Goal: Browse casually: Explore the website without a specific task or goal

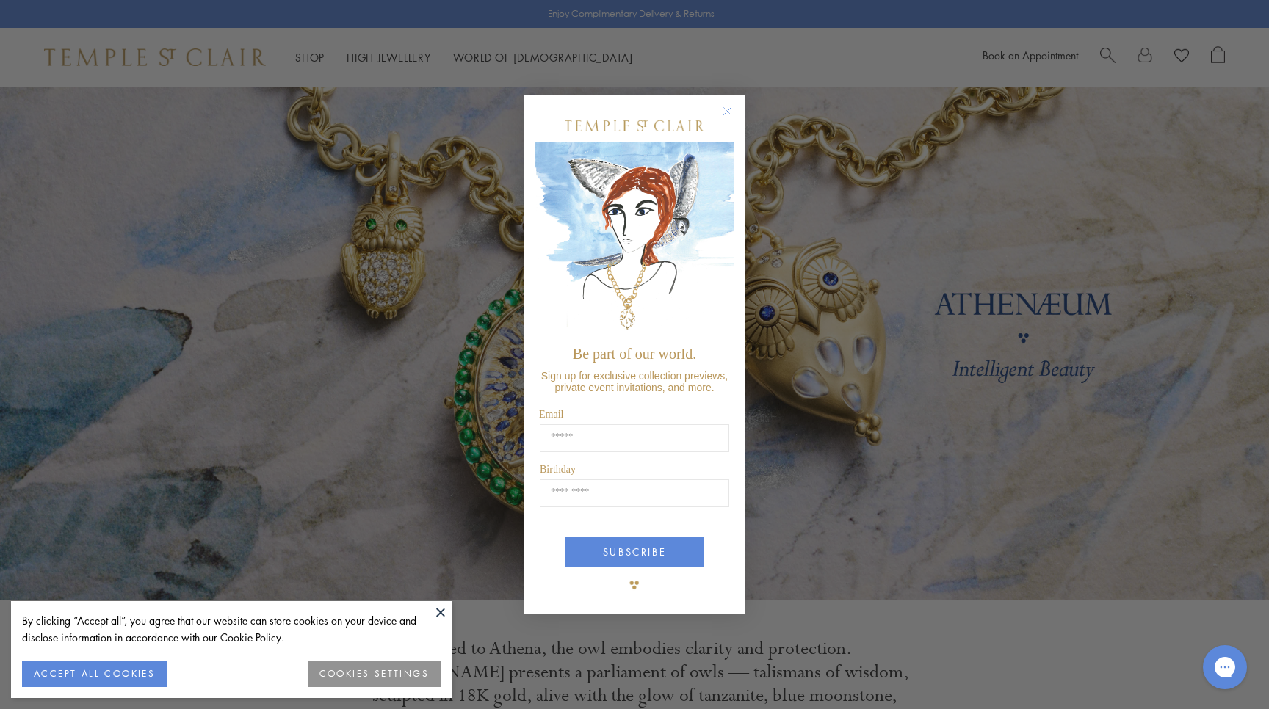
click at [730, 109] on circle "Close dialog" at bounding box center [728, 112] width 18 height 18
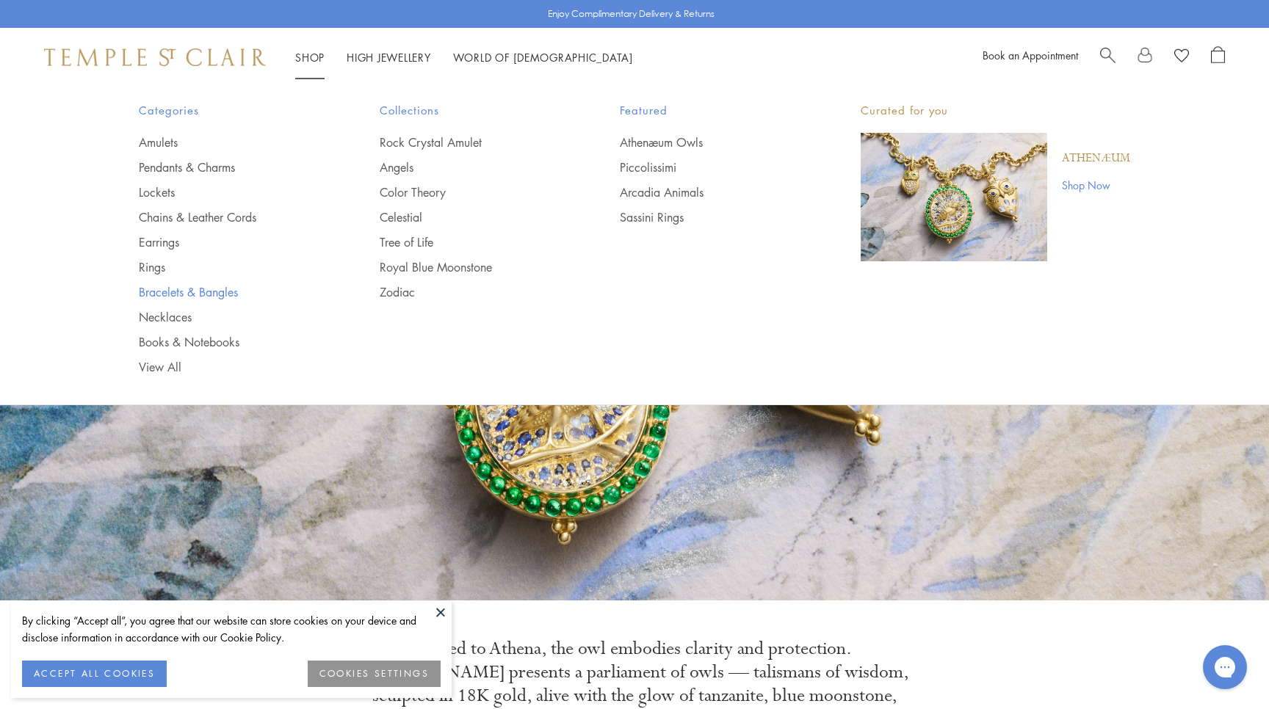
click at [179, 286] on link "Bracelets & Bangles" at bounding box center [230, 292] width 182 height 16
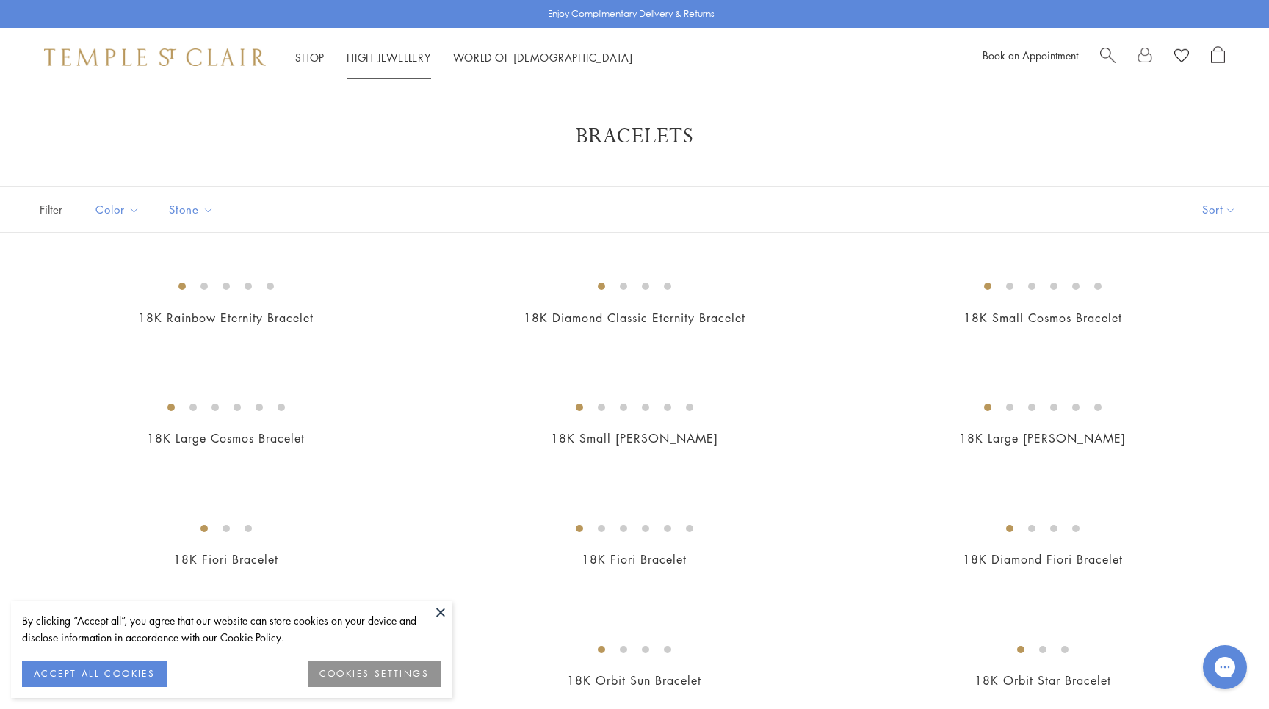
click at [354, 56] on link "High Jewellery High Jewellery" at bounding box center [389, 57] width 84 height 15
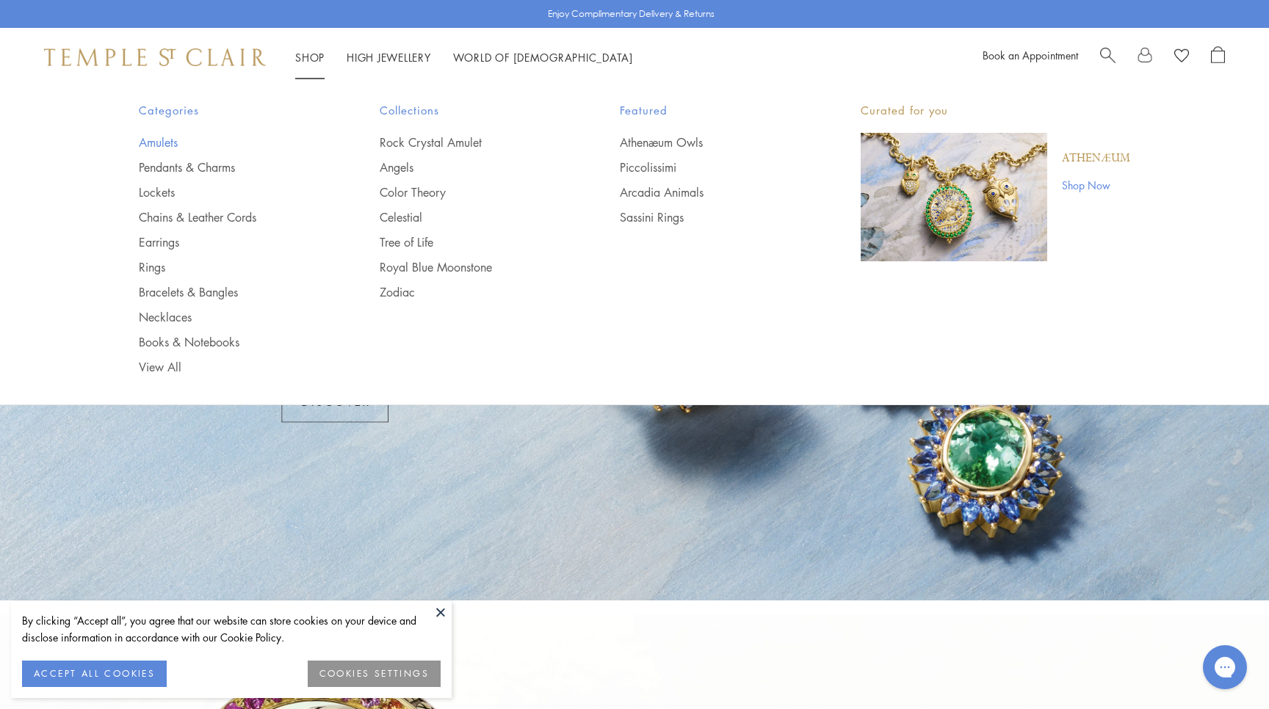
click at [156, 146] on link "Amulets" at bounding box center [230, 142] width 182 height 16
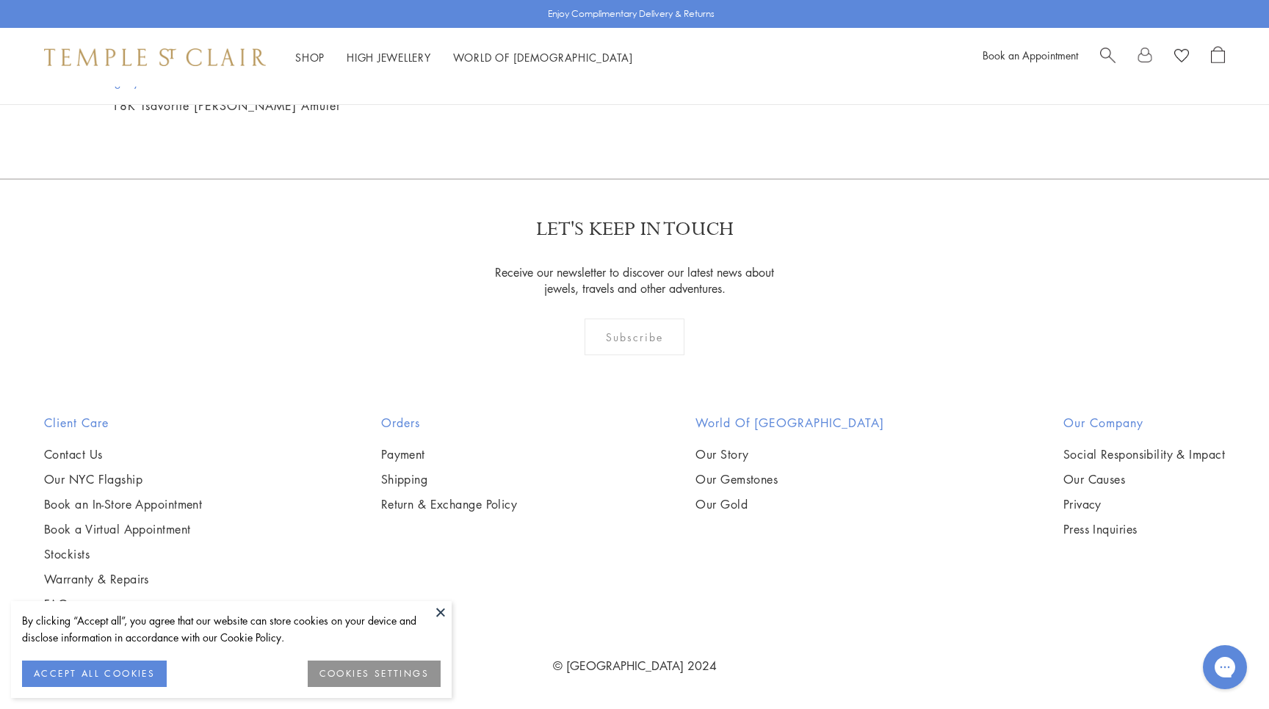
scroll to position [11218, 0]
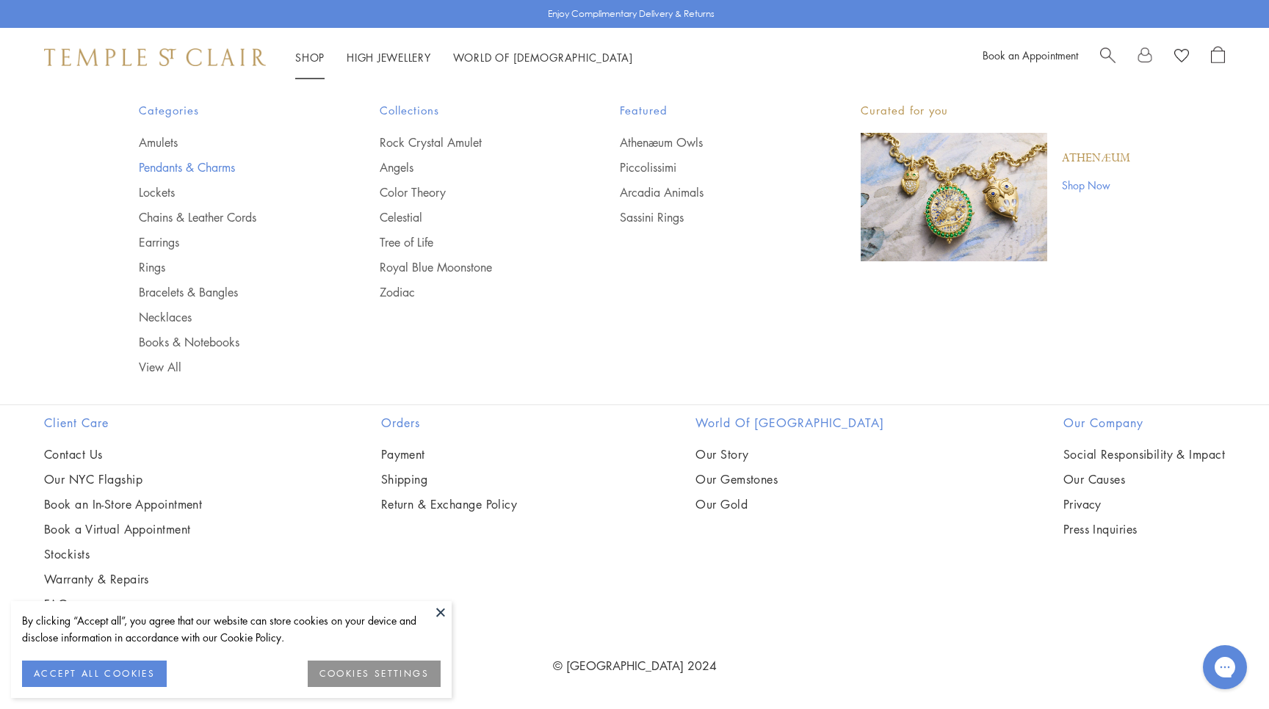
click at [202, 167] on link "Pendants & Charms" at bounding box center [230, 167] width 182 height 16
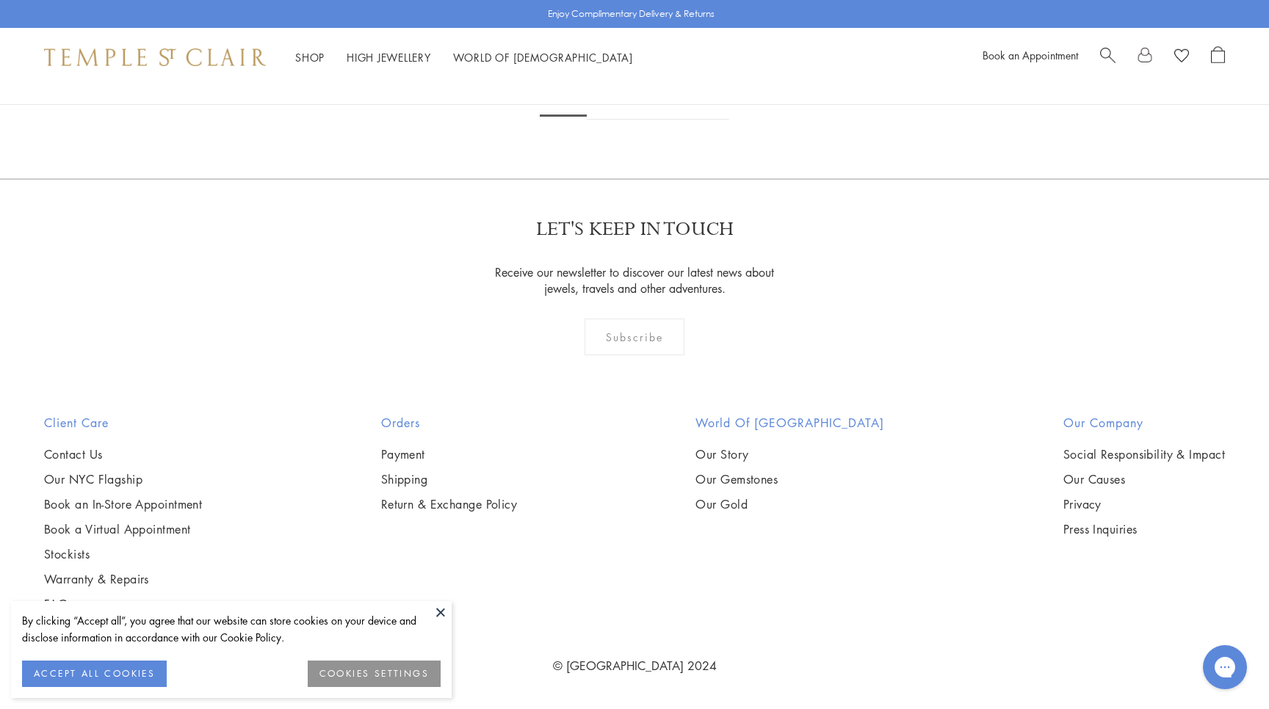
scroll to position [10182, 0]
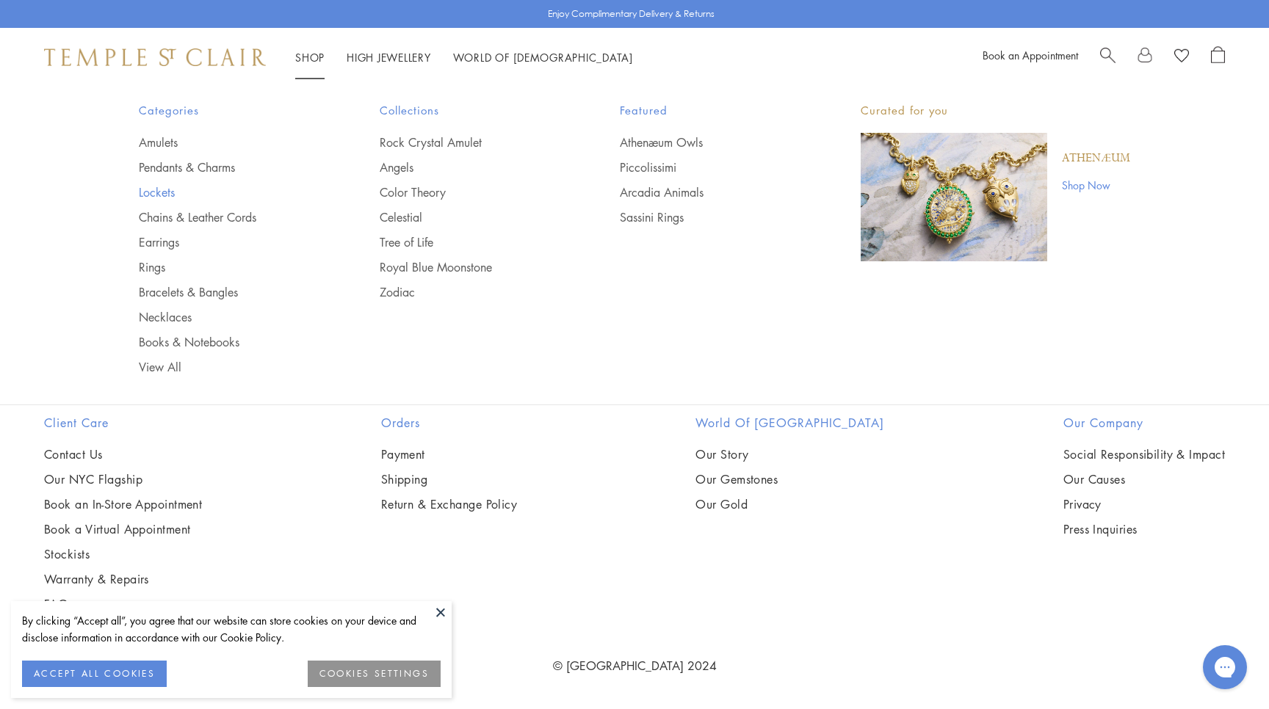
click at [175, 197] on link "Lockets" at bounding box center [230, 192] width 182 height 16
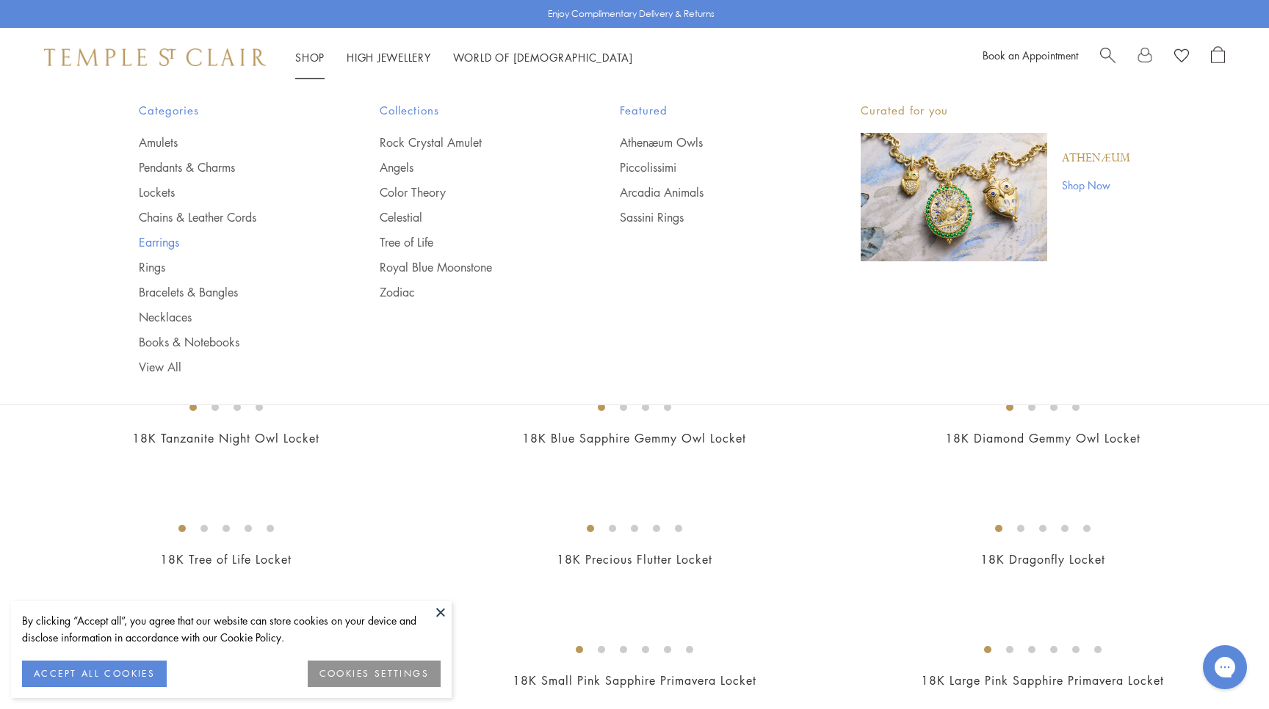
click at [169, 244] on link "Earrings" at bounding box center [230, 242] width 182 height 16
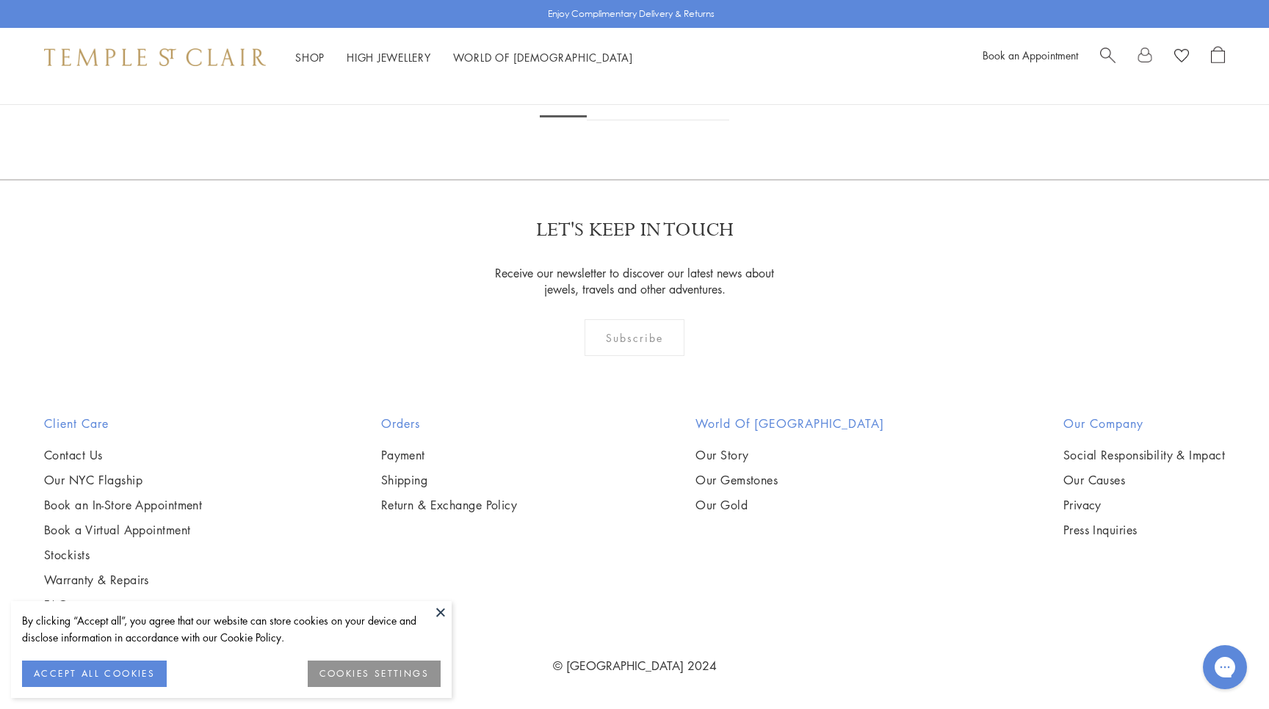
scroll to position [6307, 0]
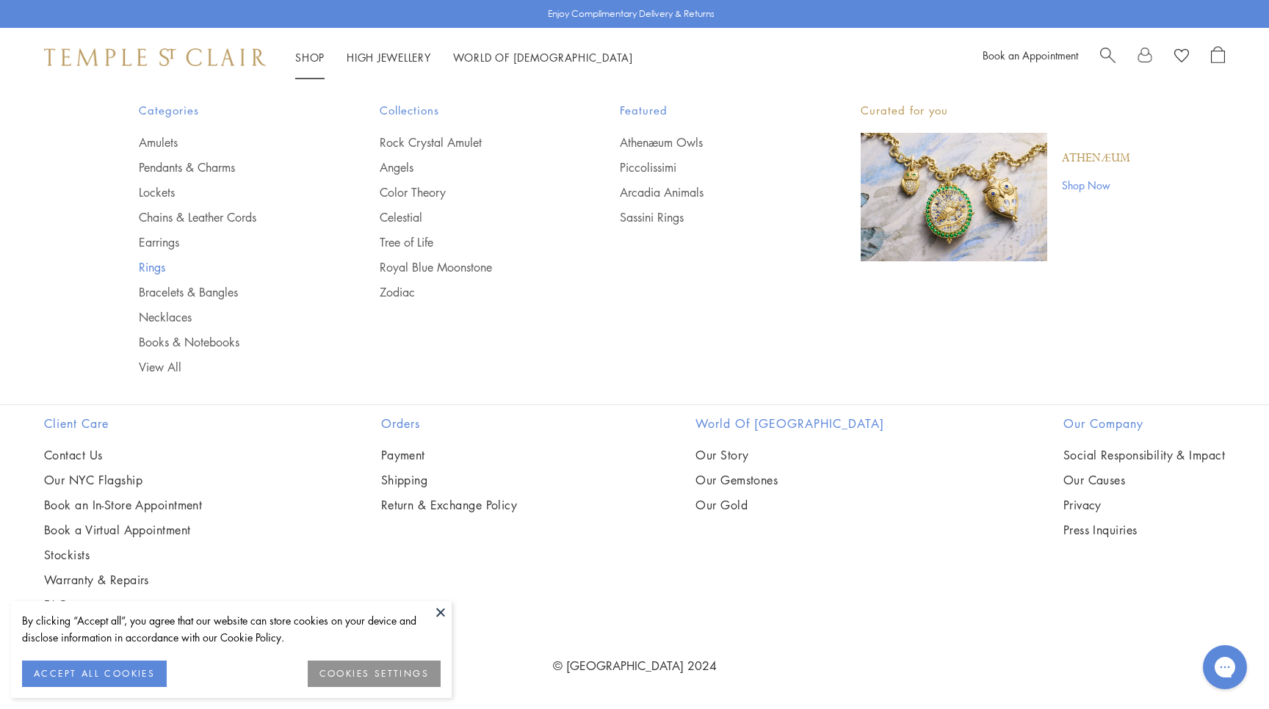
click at [159, 269] on link "Rings" at bounding box center [230, 267] width 182 height 16
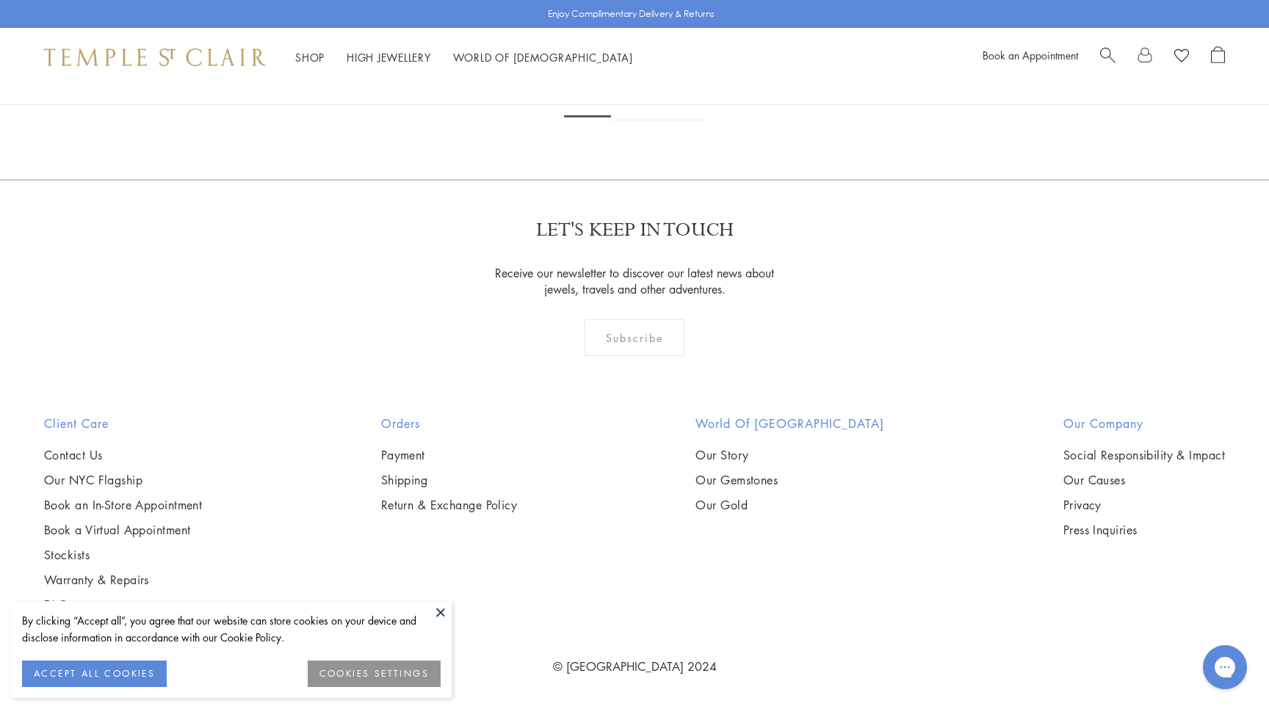
scroll to position [7588, 0]
click at [637, 120] on link "2" at bounding box center [635, 100] width 48 height 40
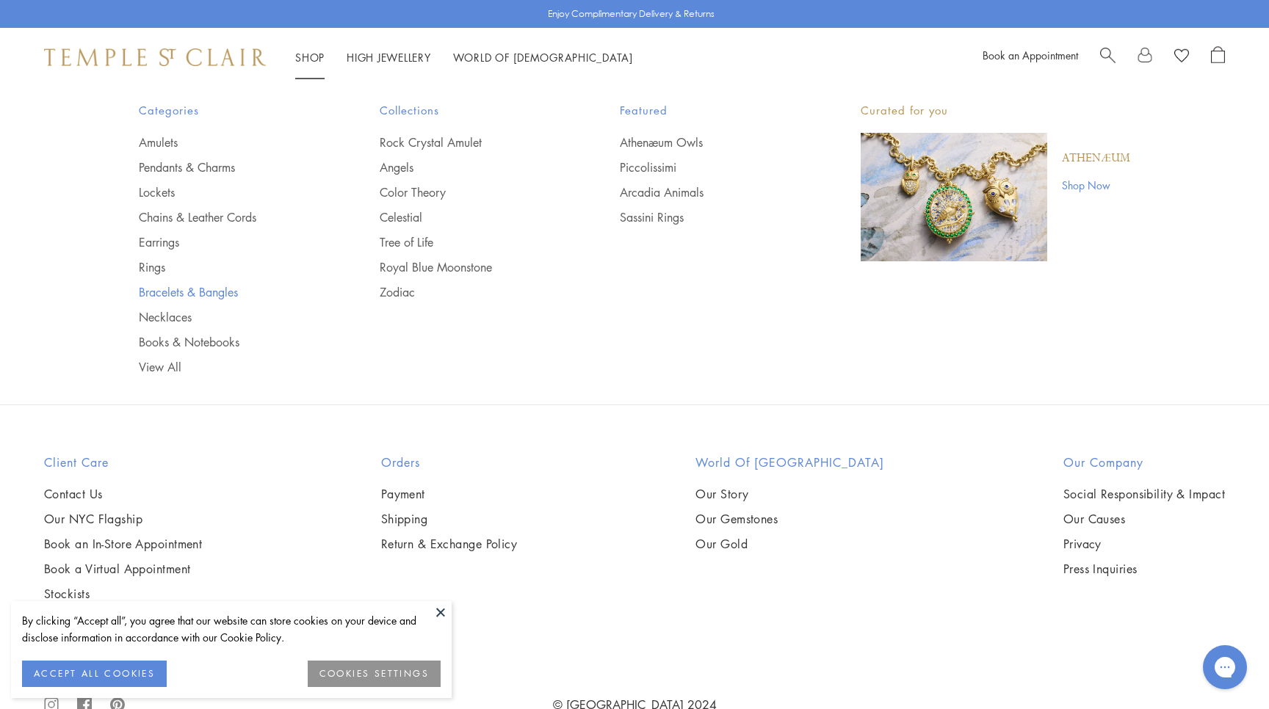
click at [168, 296] on link "Bracelets & Bangles" at bounding box center [230, 292] width 182 height 16
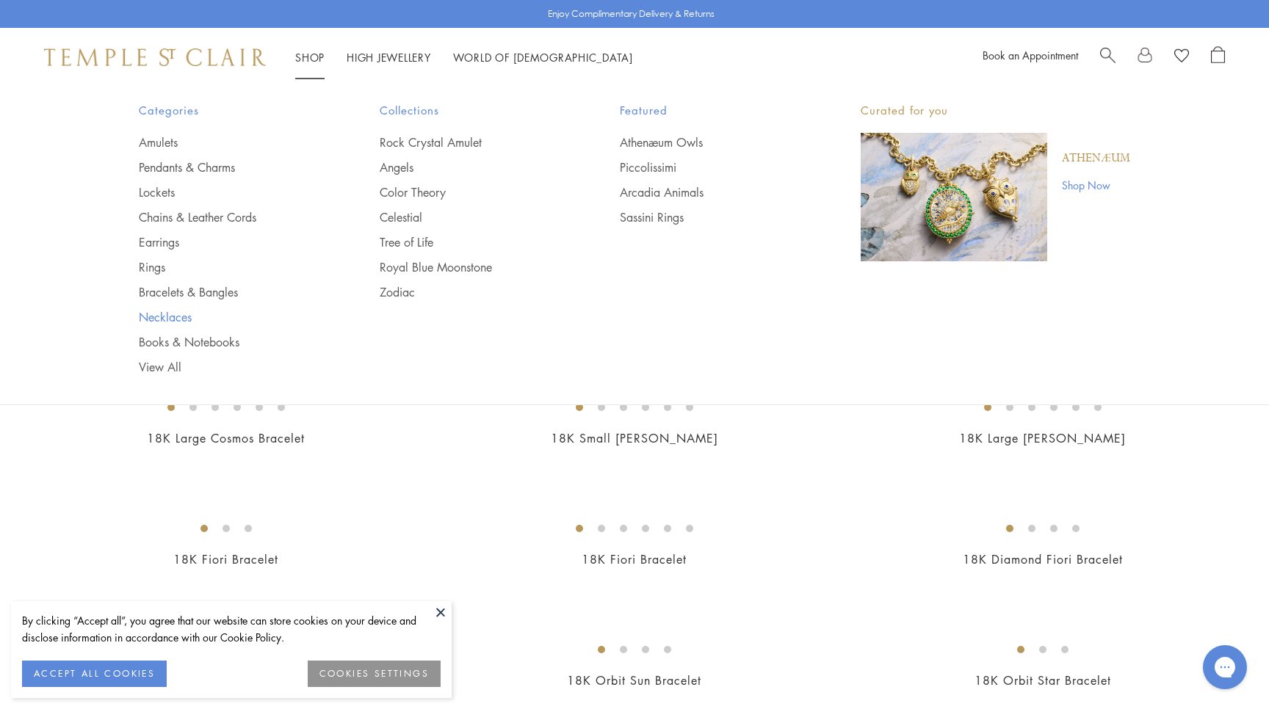
click at [183, 318] on link "Necklaces" at bounding box center [230, 317] width 182 height 16
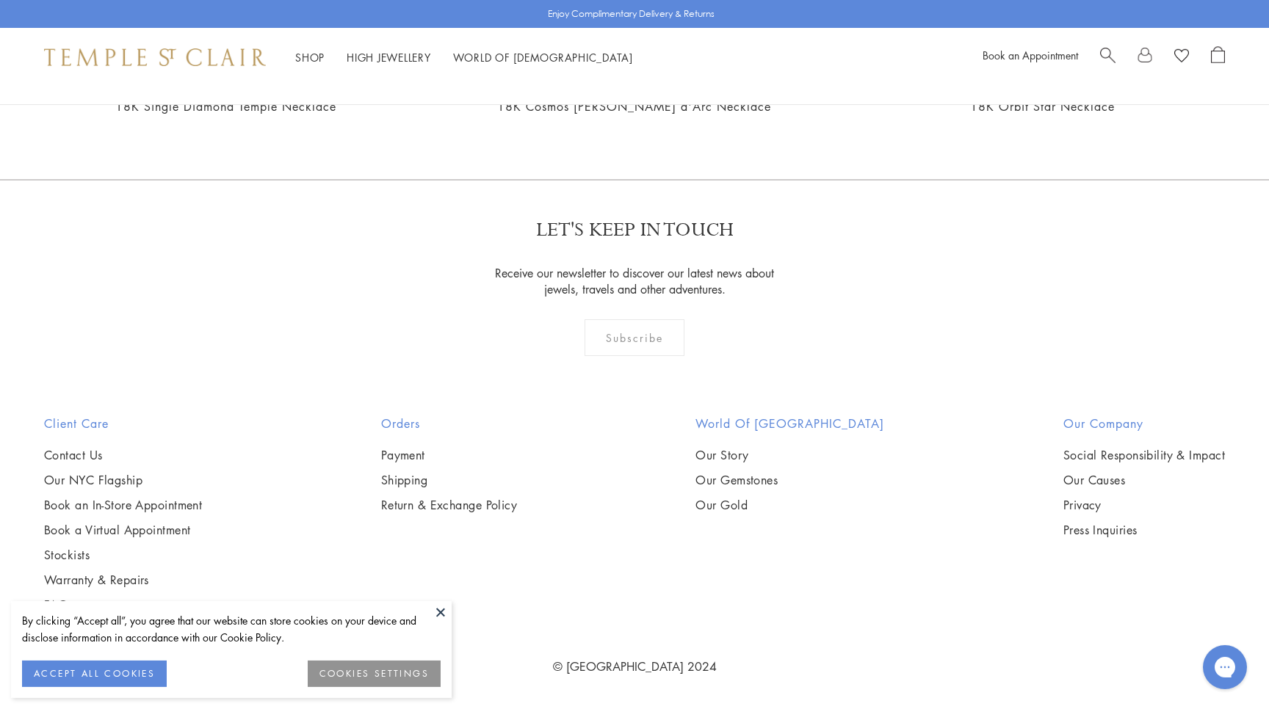
scroll to position [5886, 0]
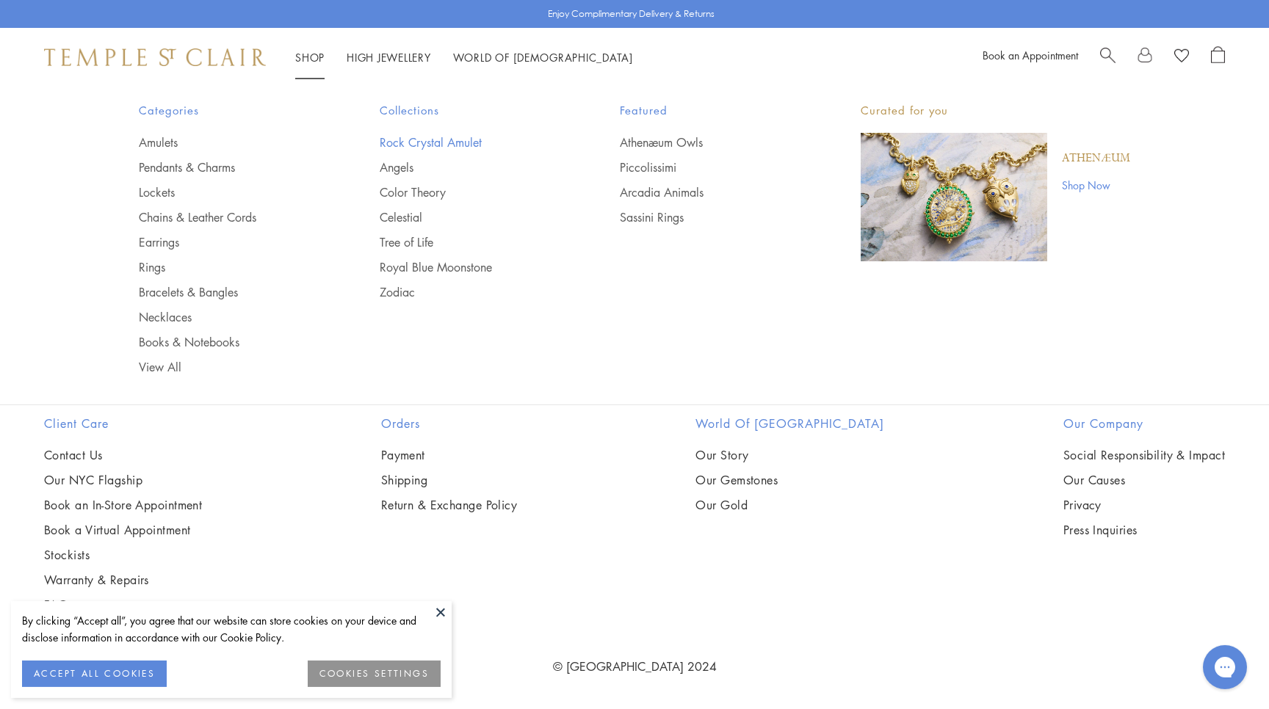
click at [401, 142] on link "Rock Crystal Amulet" at bounding box center [471, 142] width 182 height 16
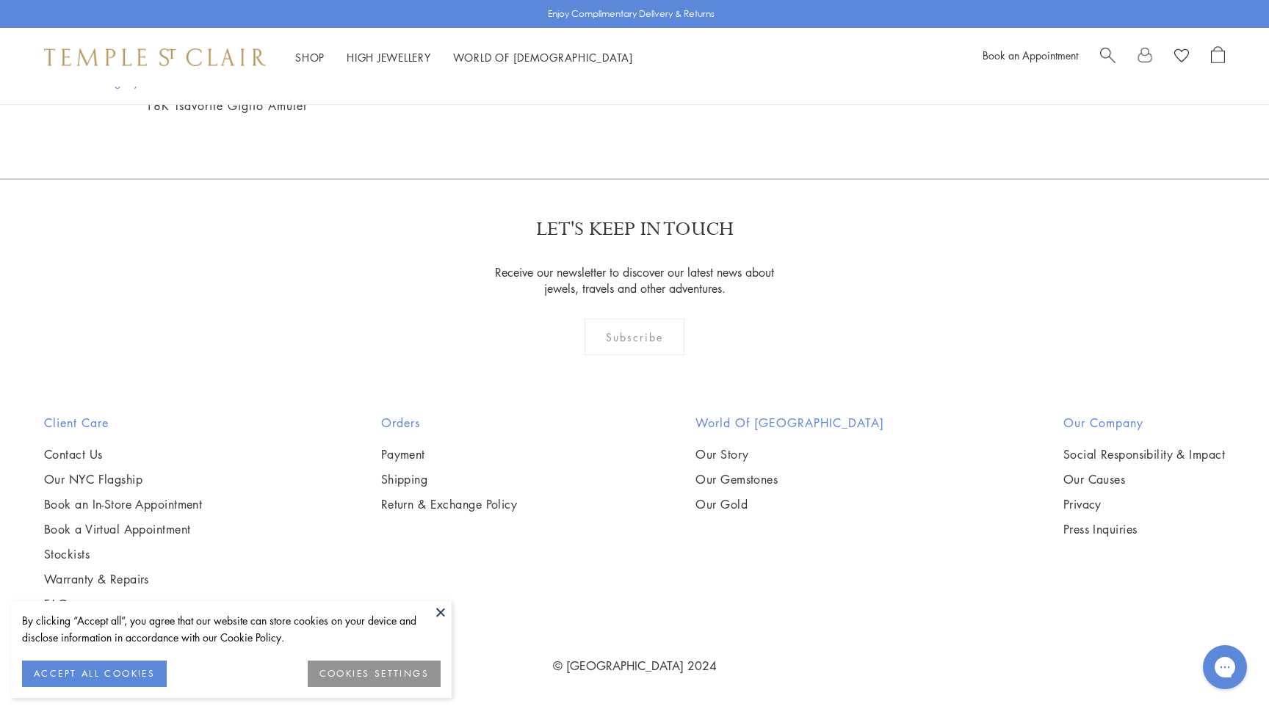
scroll to position [11363, 0]
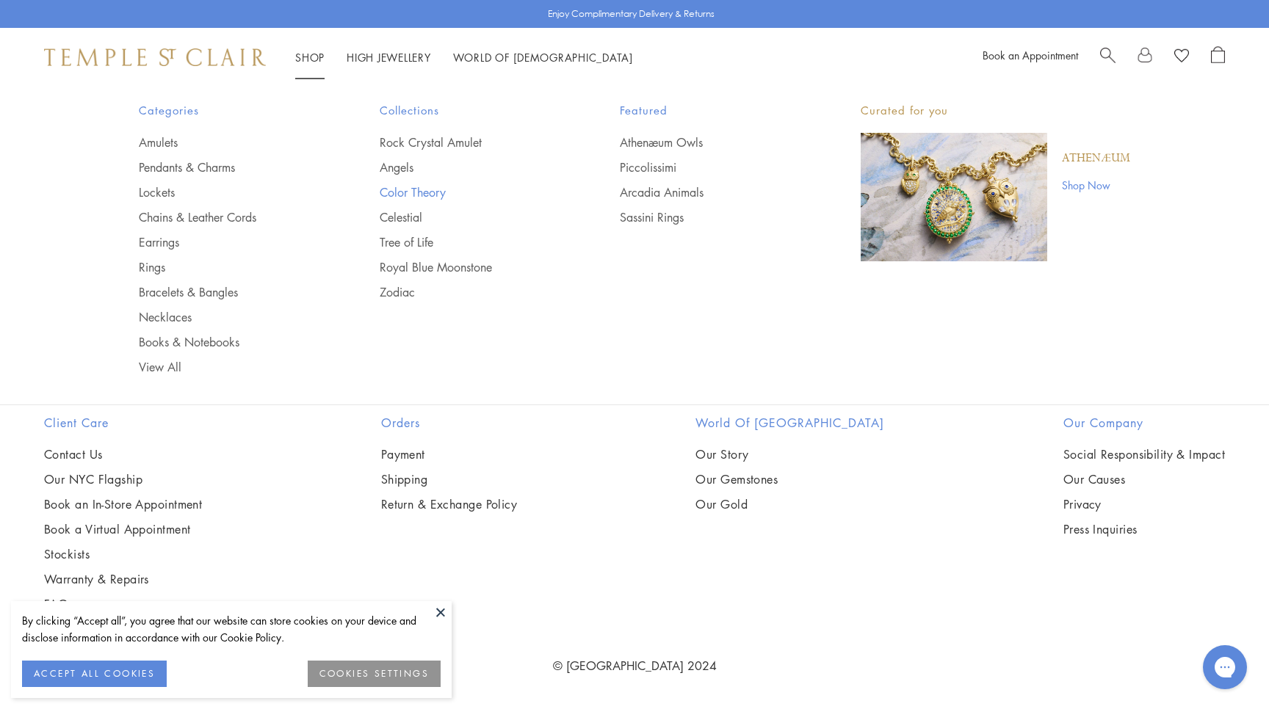
click at [413, 190] on link "Color Theory" at bounding box center [471, 192] width 182 height 16
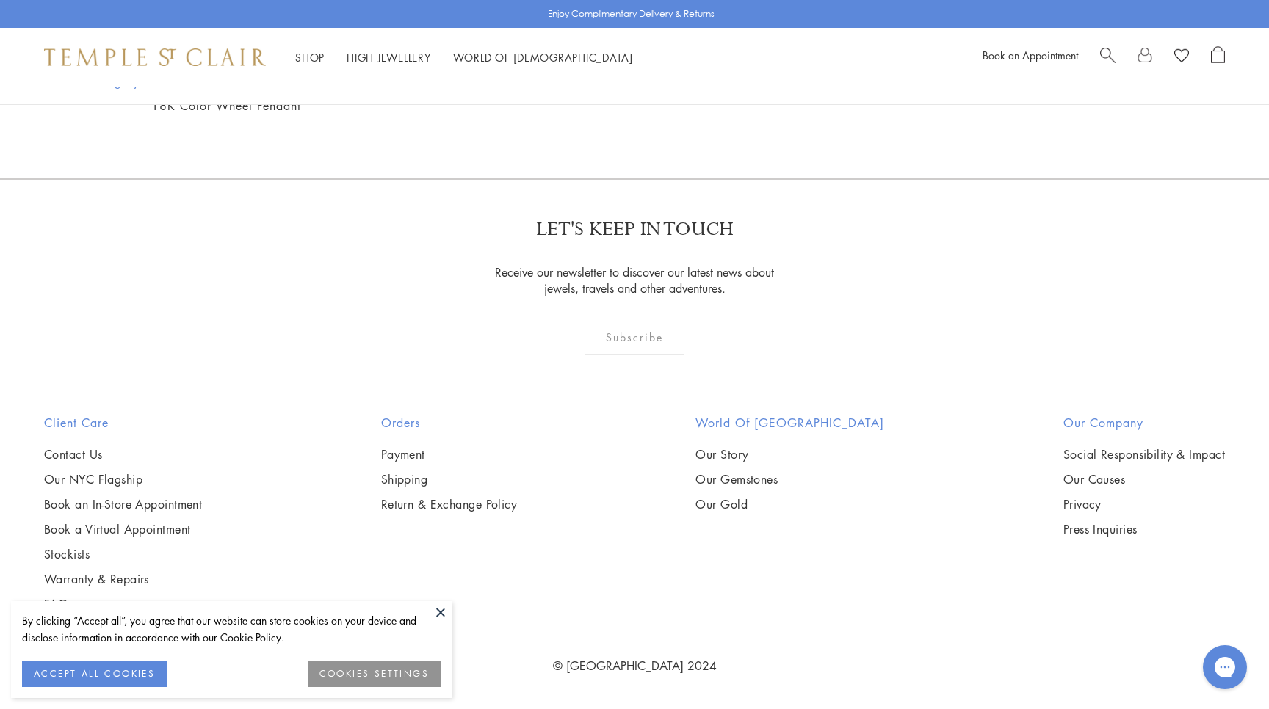
scroll to position [2153, 0]
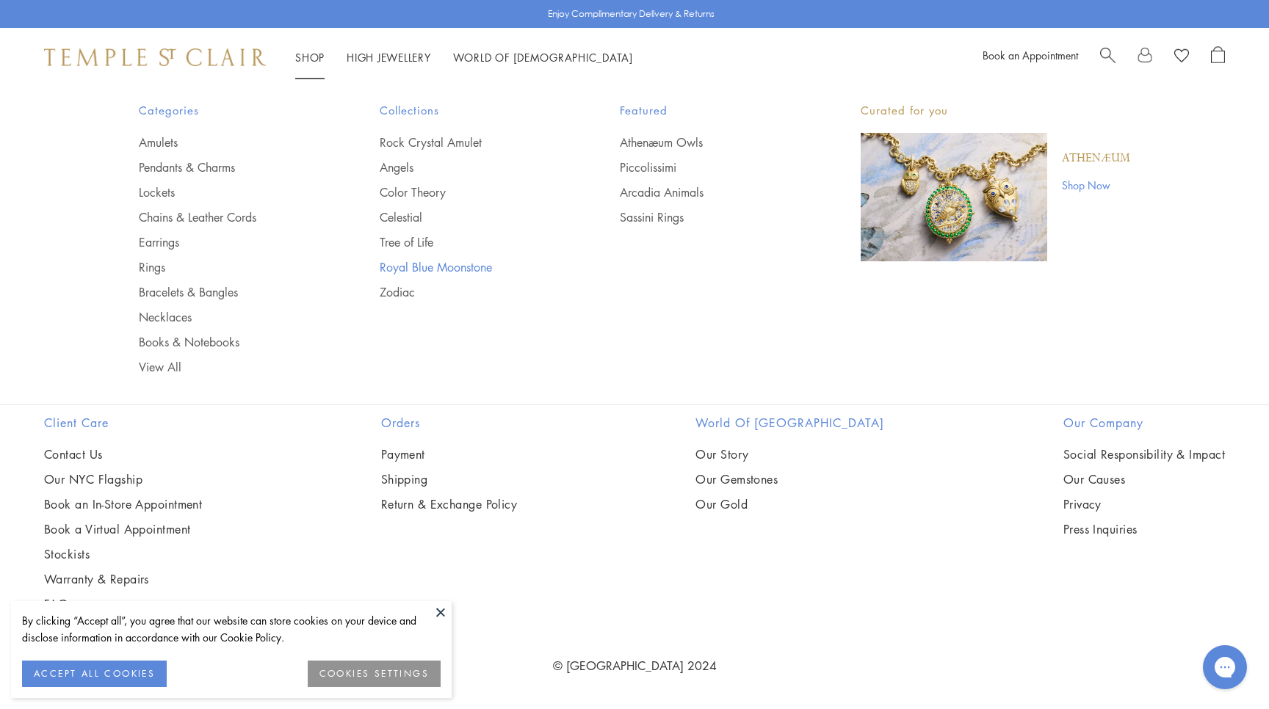
click at [427, 268] on link "Royal Blue Moonstone" at bounding box center [471, 267] width 182 height 16
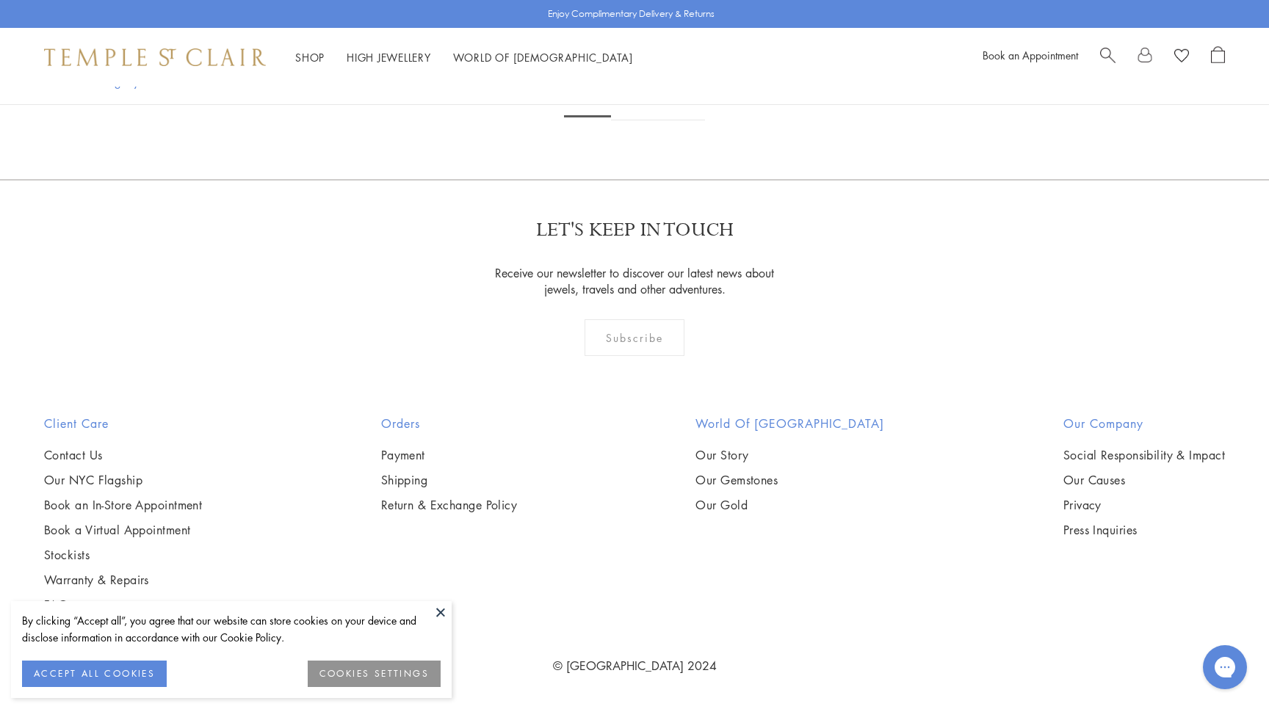
scroll to position [4829, 0]
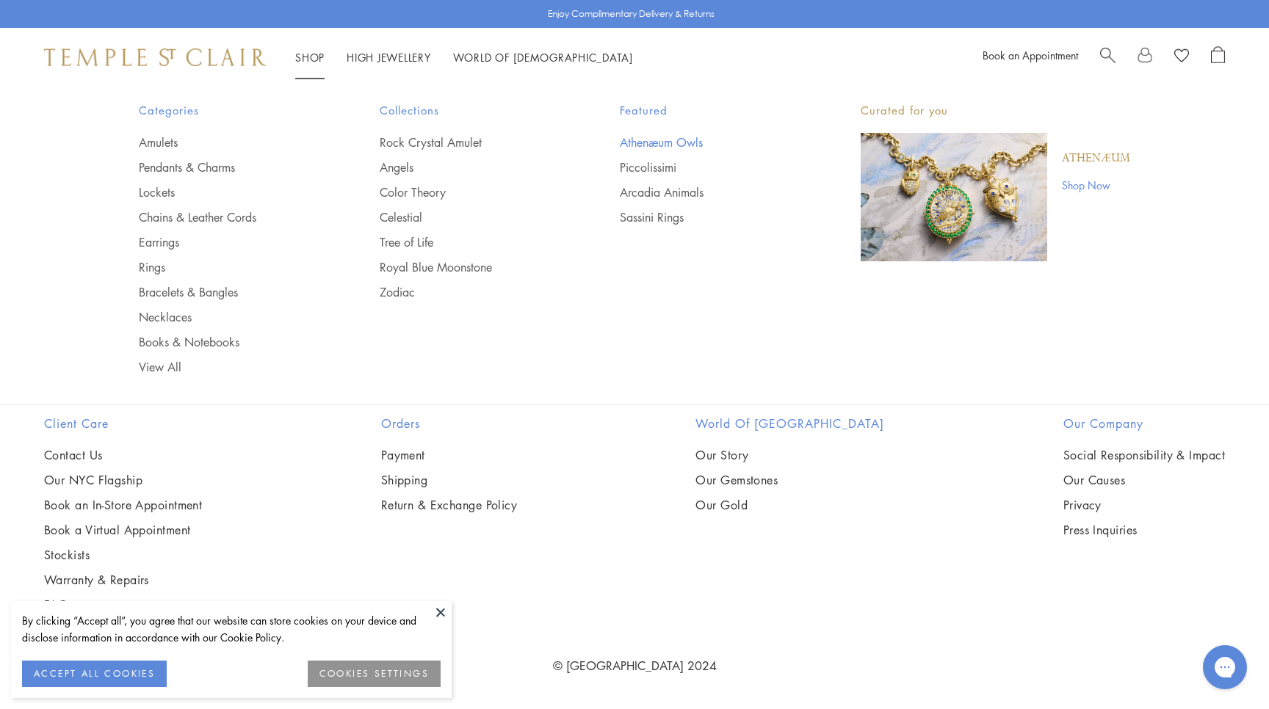
click at [664, 140] on link "Athenæum Owls" at bounding box center [711, 142] width 182 height 16
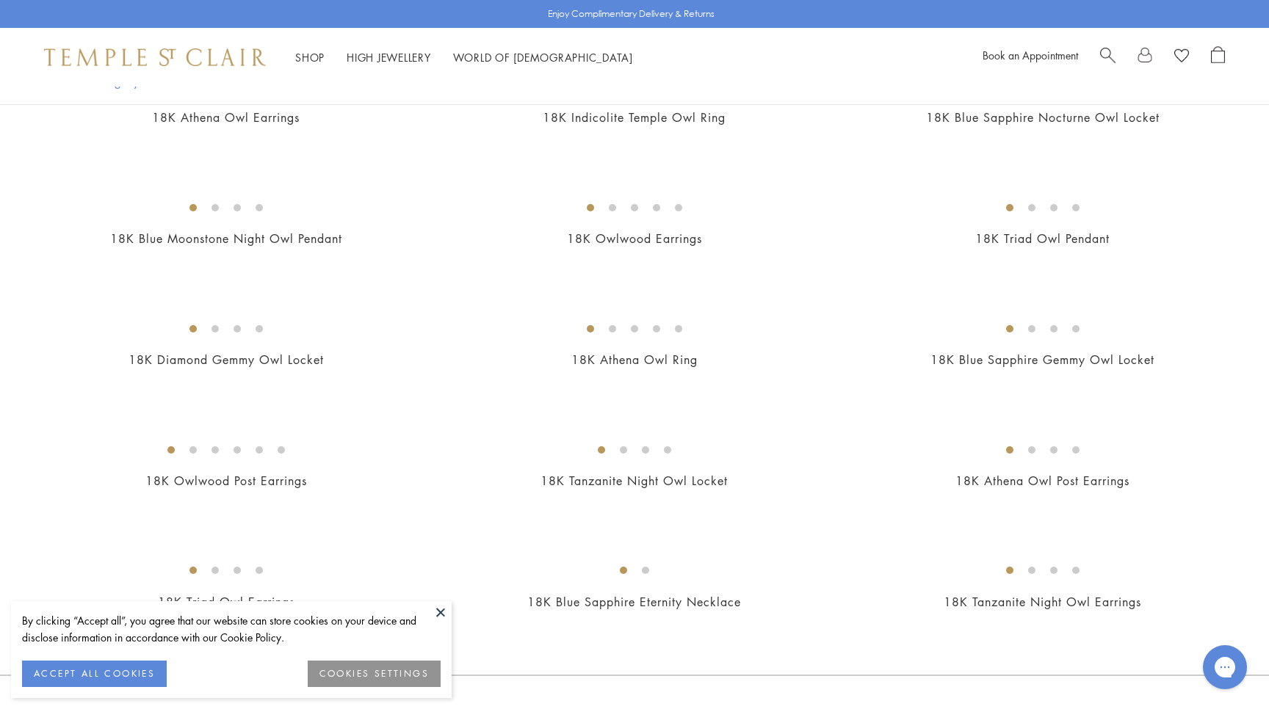
scroll to position [6, 0]
